Goal: Information Seeking & Learning: Learn about a topic

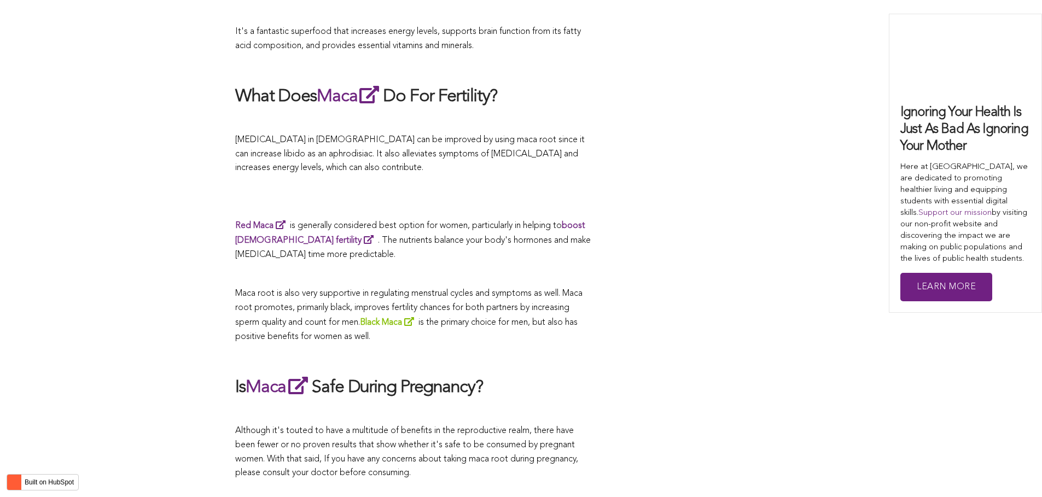
scroll to position [2156, 0]
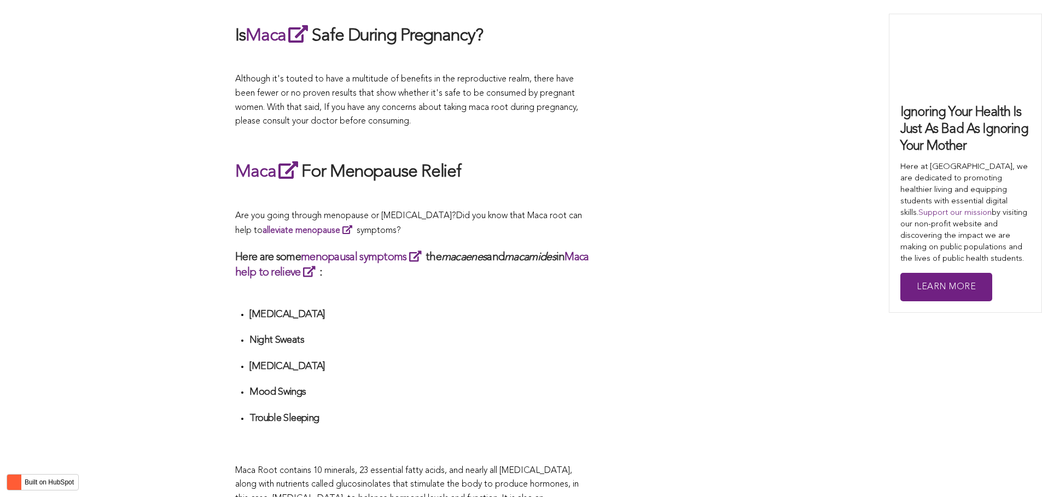
click at [359, 249] on h3 "Here are some menopausal symptoms the macaenes and macamides in Maca help to re…" at bounding box center [412, 264] width 355 height 31
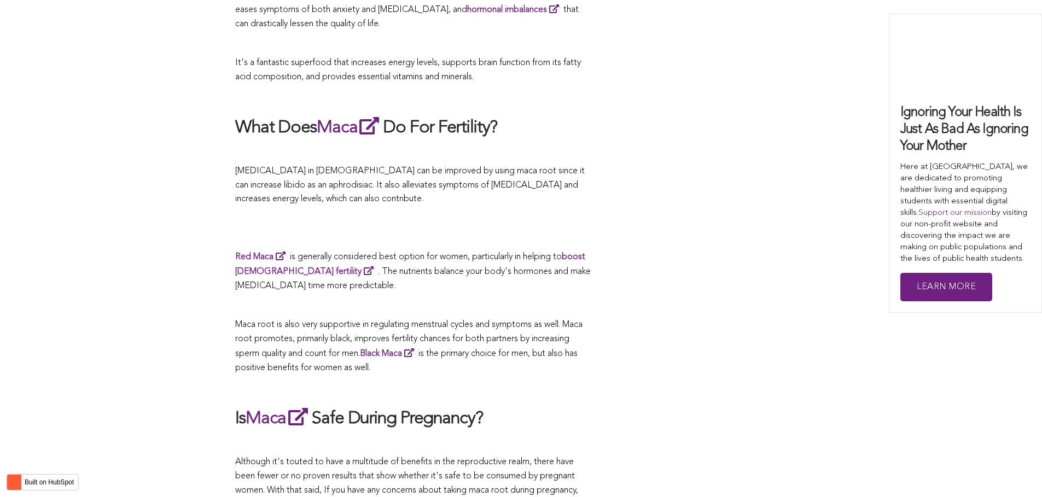
scroll to position [2410, 0]
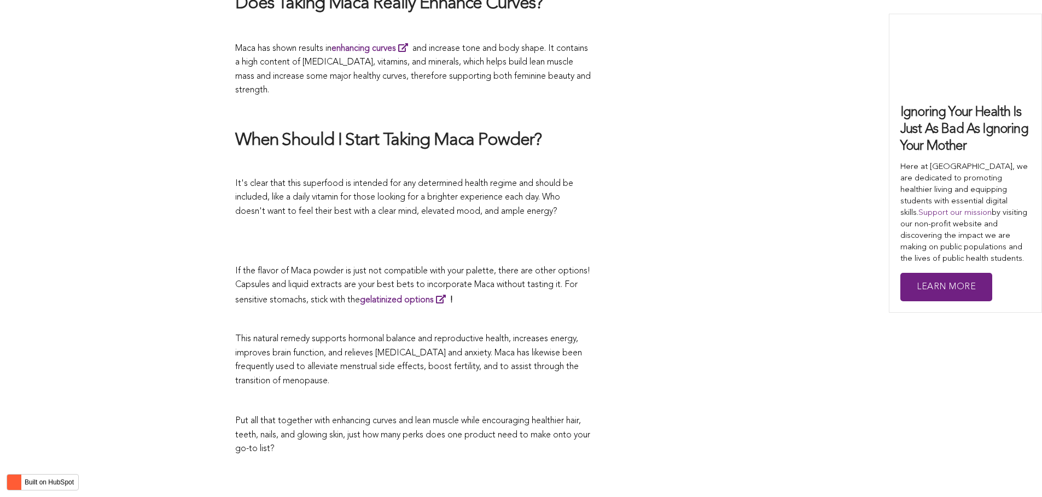
scroll to position [2686, 0]
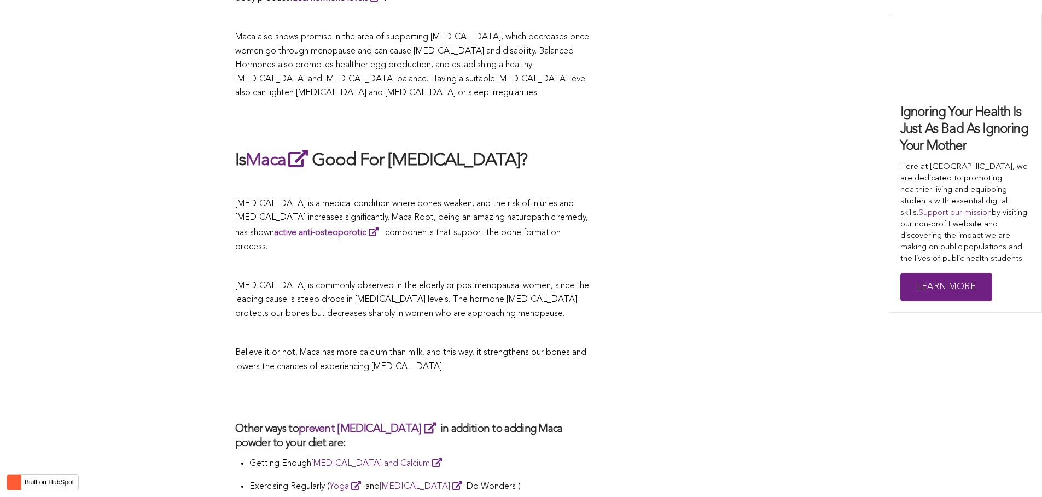
click at [530, 282] on span "[MEDICAL_DATA] is commonly observed in the elderly or postmenopausal women, sin…" at bounding box center [412, 300] width 354 height 37
click at [559, 112] on h2 at bounding box center [412, 124] width 355 height 25
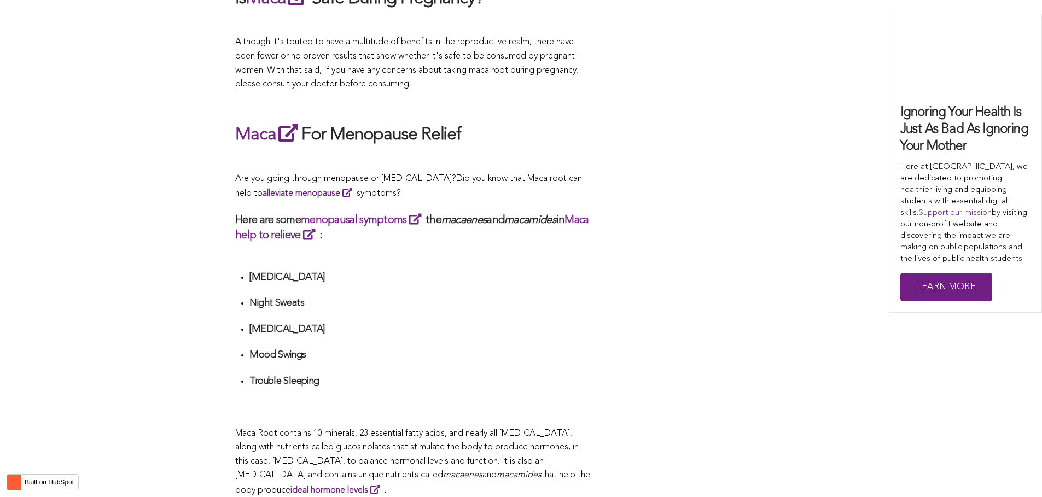
scroll to position [2139, 0]
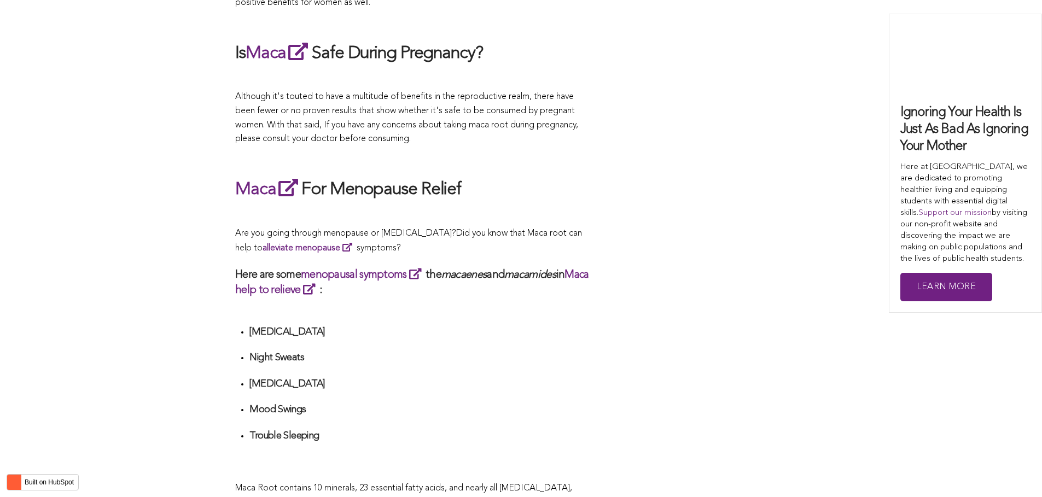
click at [597, 91] on div "CONTRIBUTORS [PERSON_NAME] Share this What Are The Health Benefits of Maca For …" at bounding box center [520, 224] width 571 height 3851
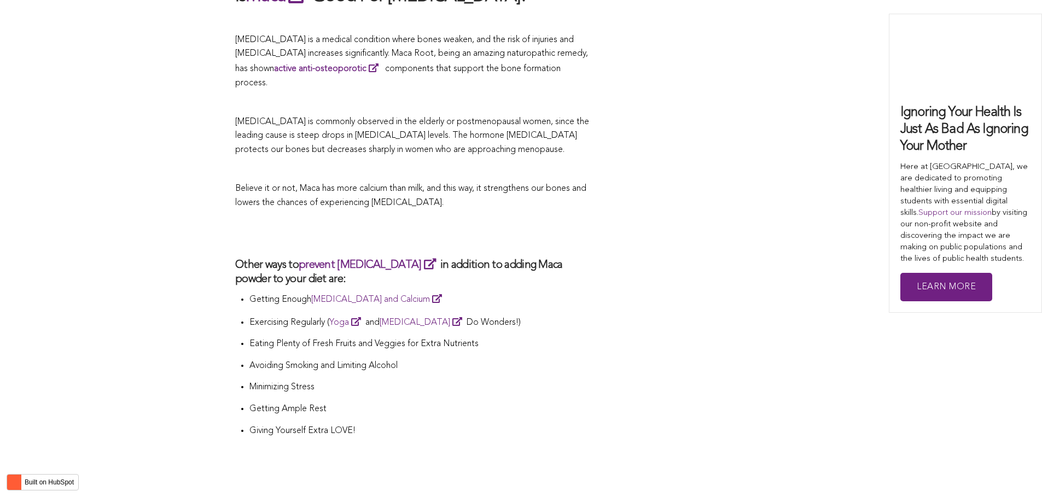
scroll to position [3198, 0]
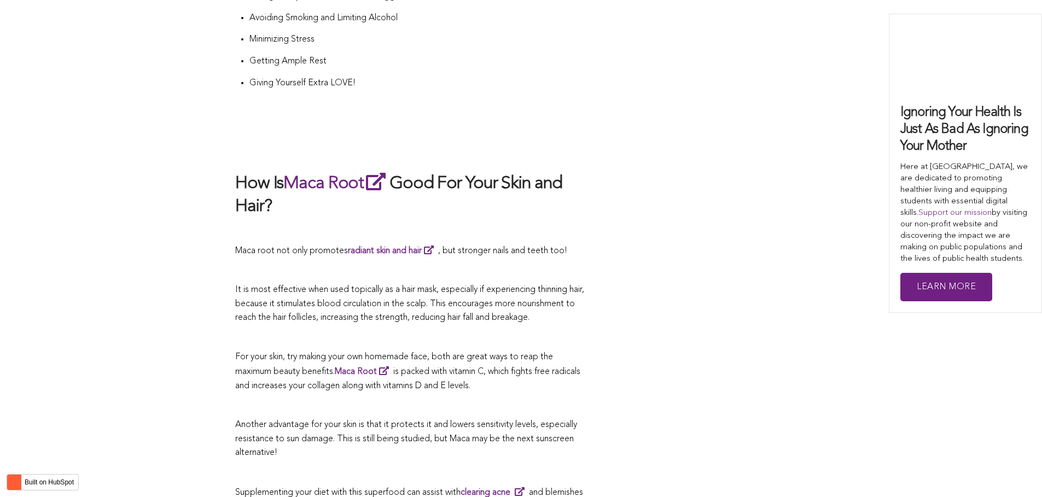
click at [528, 285] on span "It is most effective when used topically as a hair mask, especially if experien…" at bounding box center [409, 303] width 349 height 37
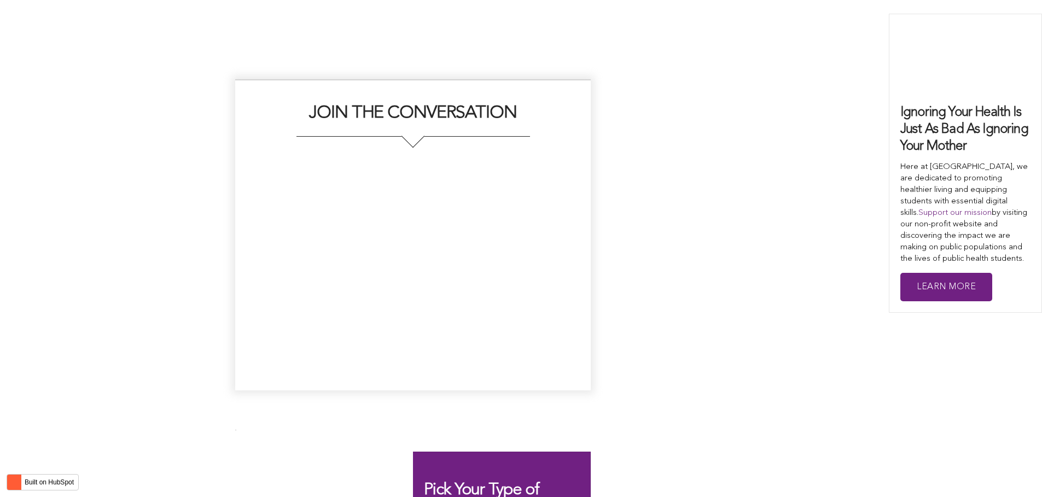
scroll to position [2692, 0]
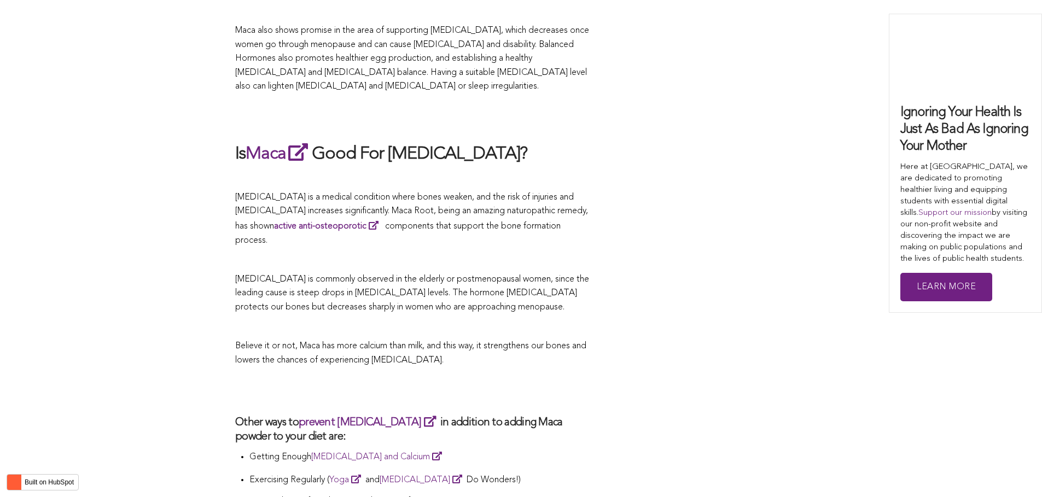
click at [481, 275] on span "[MEDICAL_DATA] is commonly observed in the elderly or postmenopausal women, sin…" at bounding box center [412, 293] width 354 height 37
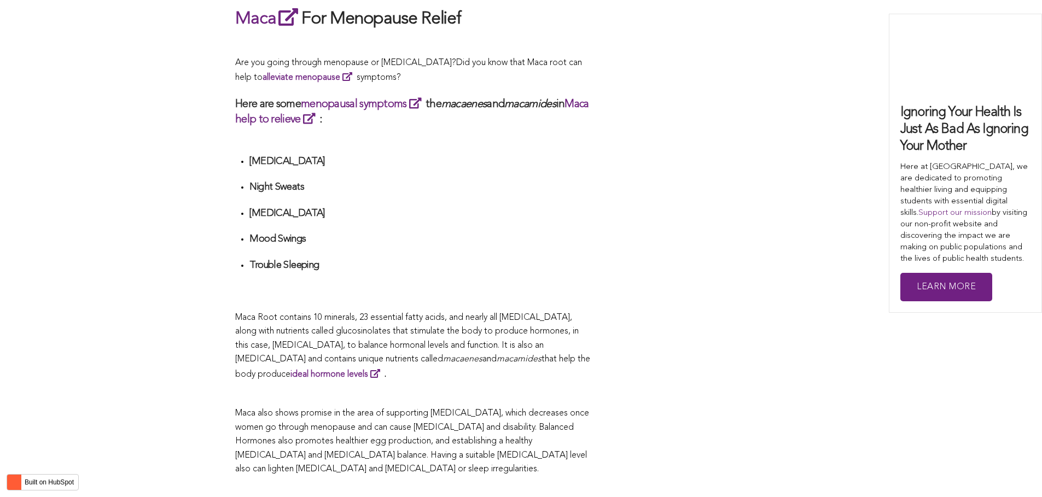
scroll to position [3683, 0]
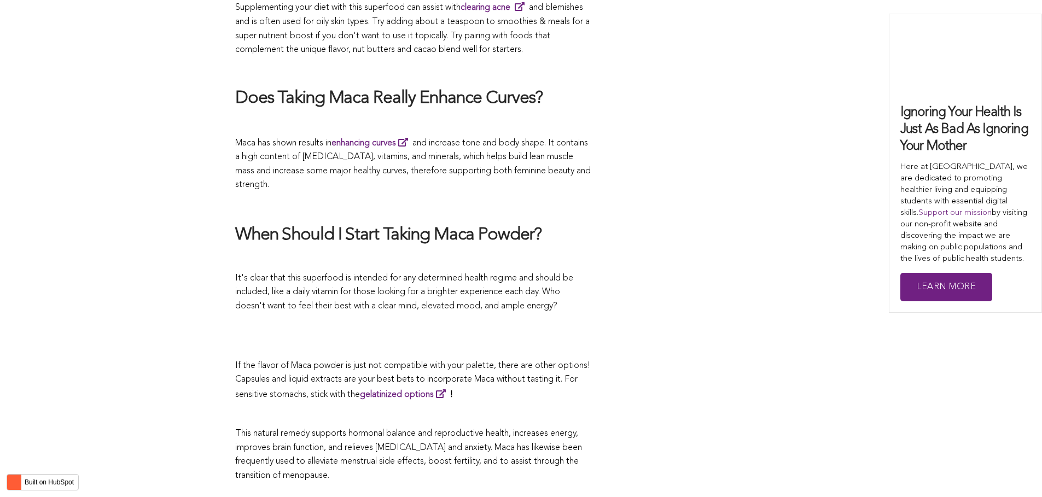
click at [553, 274] on span "It's clear that this superfood is intended for any determined health regime and…" at bounding box center [404, 292] width 338 height 37
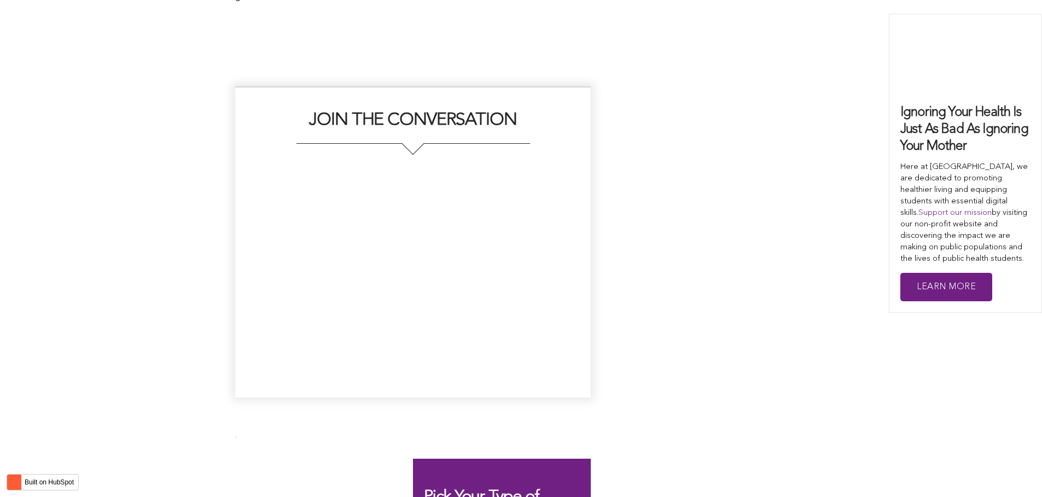
scroll to position [2939, 0]
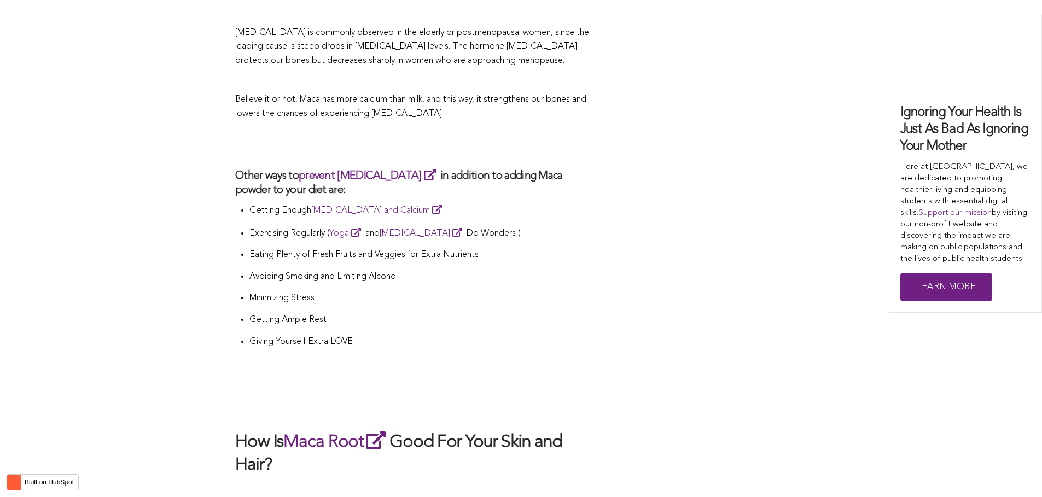
click at [434, 270] on li "Avoiding Smoking and Limiting Alcohol" at bounding box center [419, 281] width 341 height 22
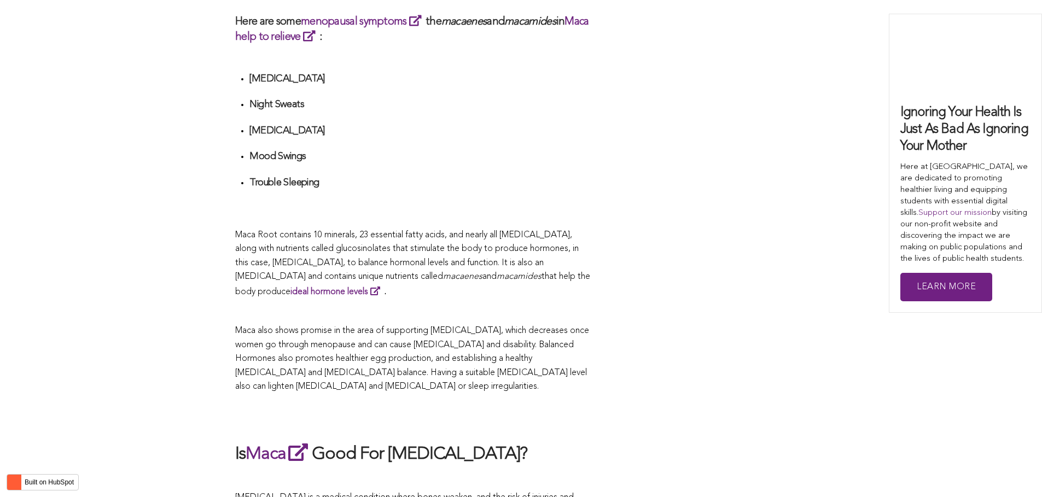
scroll to position [2960, 0]
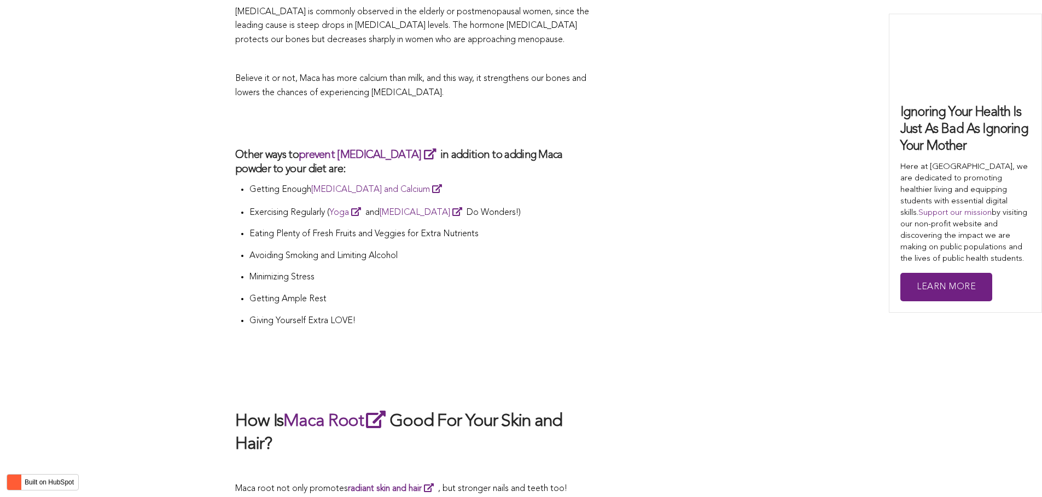
click at [465, 271] on p "Minimizing Stress" at bounding box center [419, 278] width 341 height 14
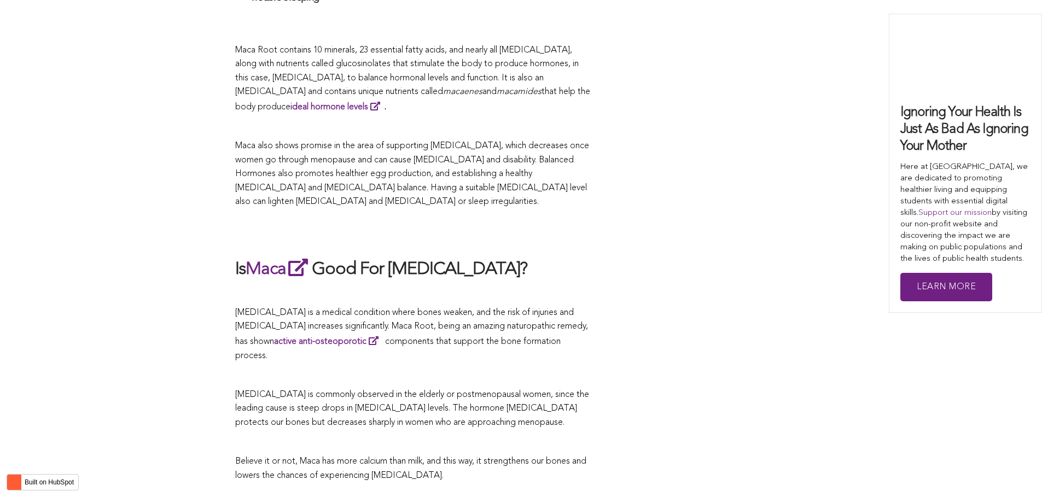
scroll to position [2522, 0]
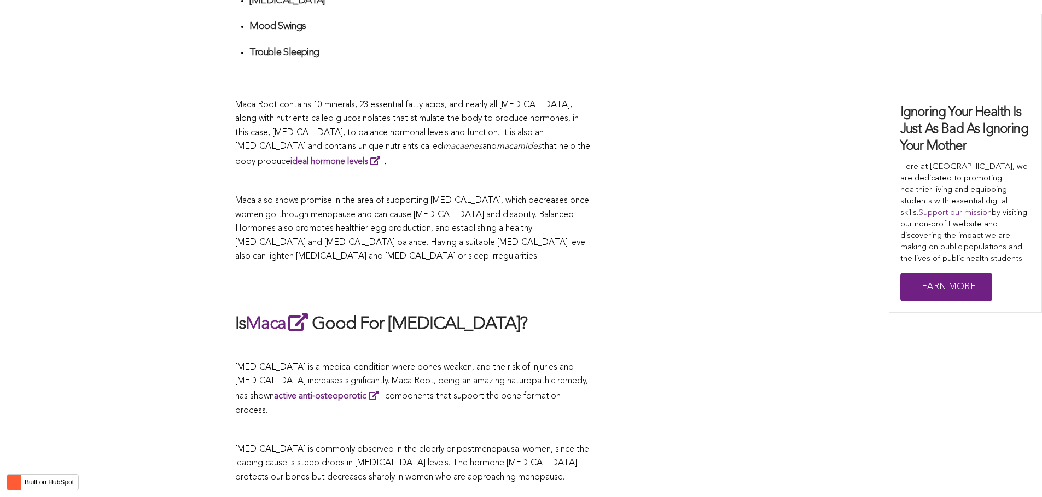
click at [541, 101] on span "Maca Root contains 10 minerals, 23 essential fatty acids, and nearly all [MEDIC…" at bounding box center [406, 126] width 343 height 51
